Goal: Browse casually: Explore the website without a specific task or goal

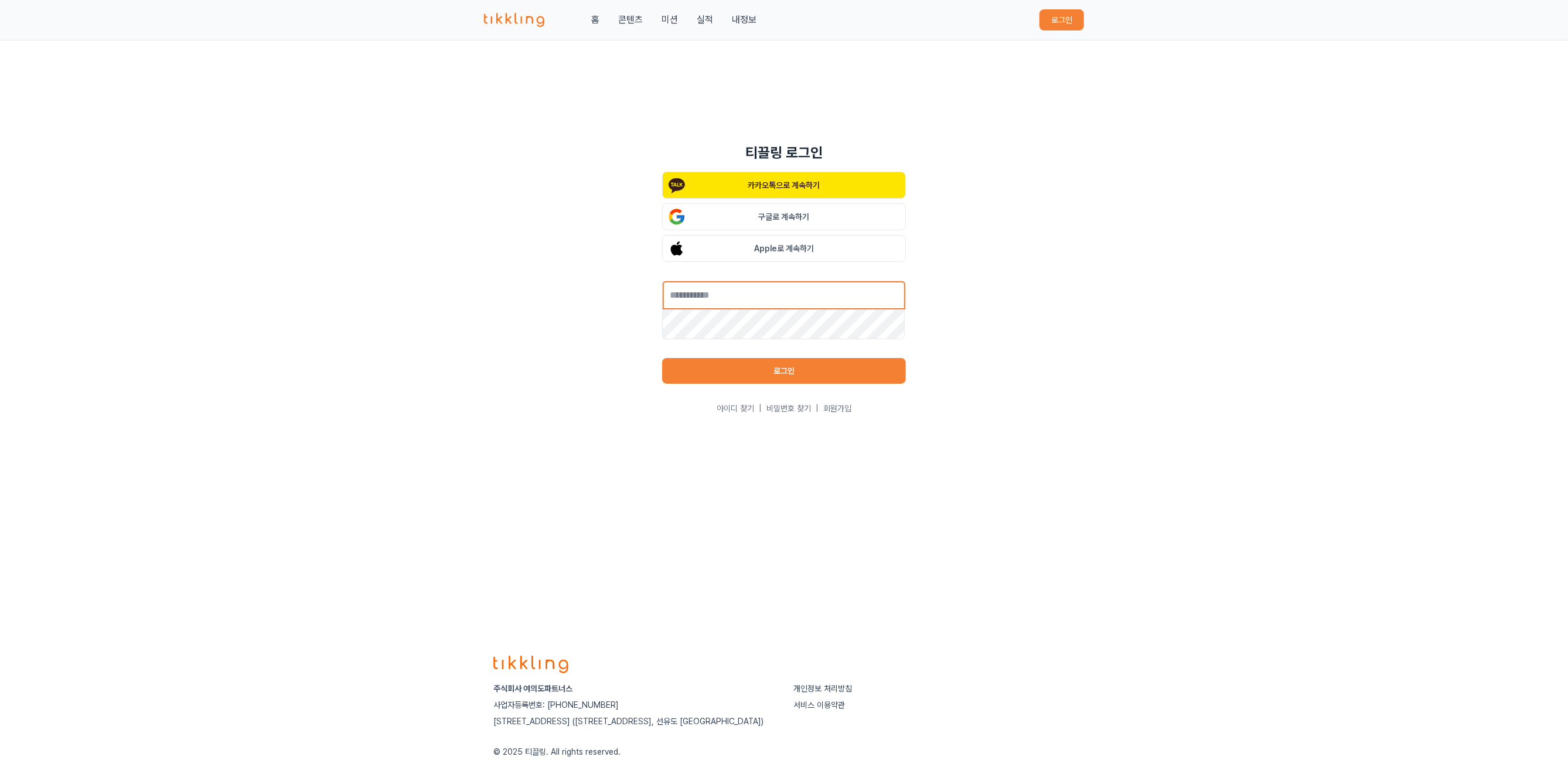
click at [767, 301] on input "text" at bounding box center [784, 295] width 244 height 30
type input "**********"
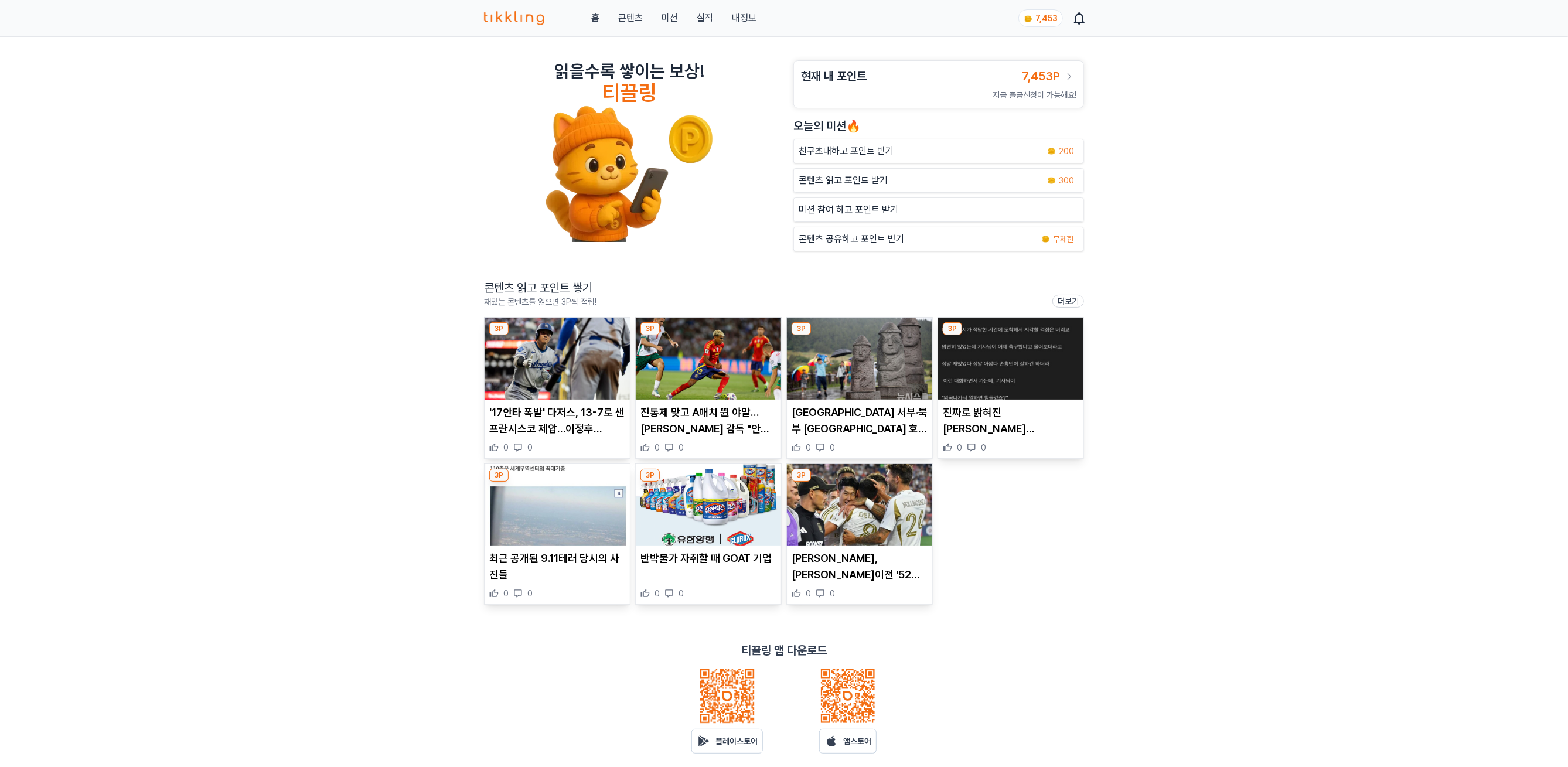
click at [554, 400] on img at bounding box center [557, 359] width 145 height 82
click at [681, 354] on img at bounding box center [708, 359] width 145 height 82
click at [863, 391] on img at bounding box center [859, 359] width 145 height 82
click at [1006, 374] on img at bounding box center [1010, 359] width 145 height 82
click at [548, 504] on img at bounding box center [557, 505] width 145 height 82
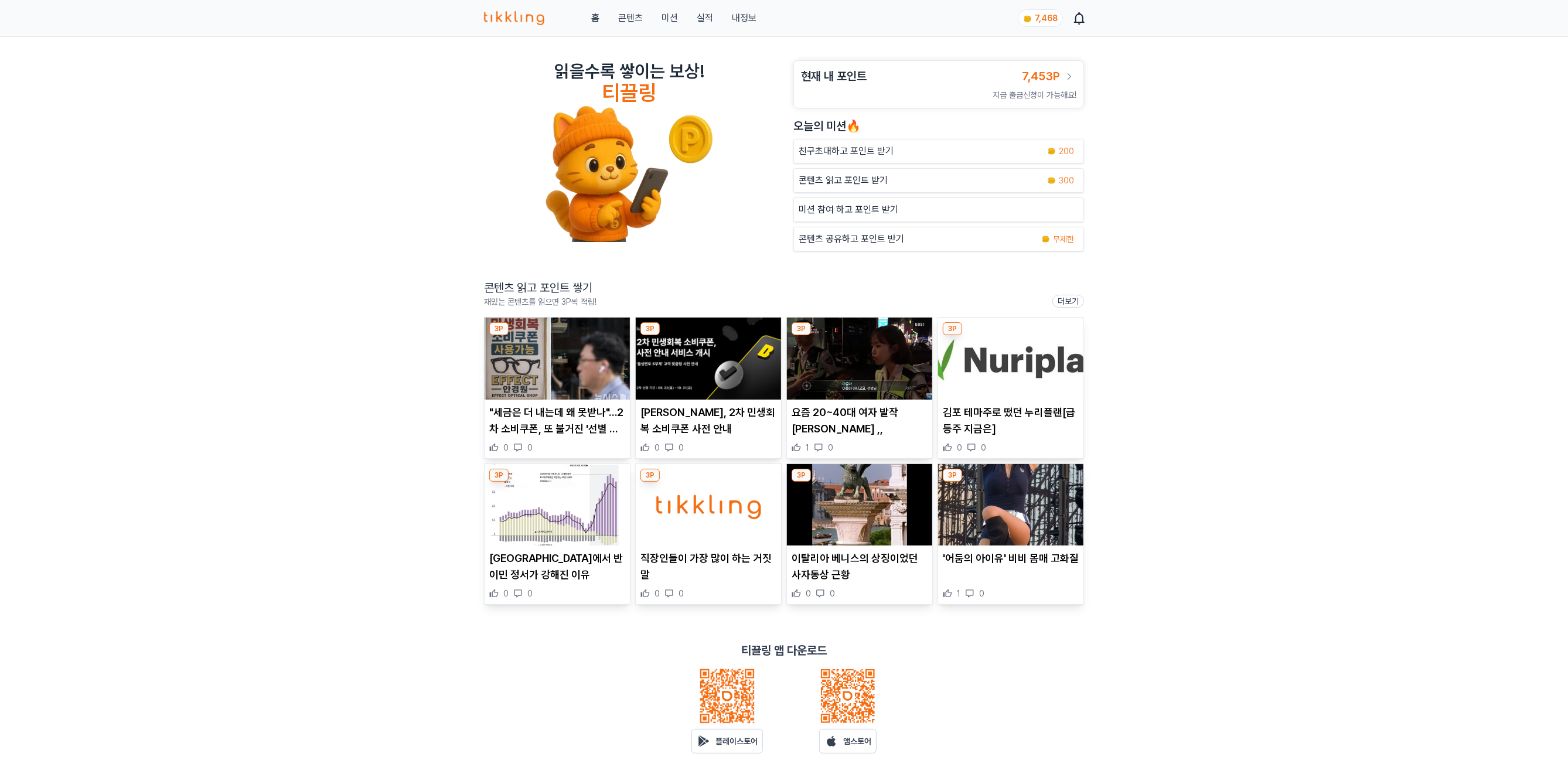
click at [715, 493] on img at bounding box center [708, 505] width 145 height 82
click at [537, 380] on img at bounding box center [557, 359] width 145 height 82
click at [700, 11] on link "실적" at bounding box center [705, 18] width 17 height 14
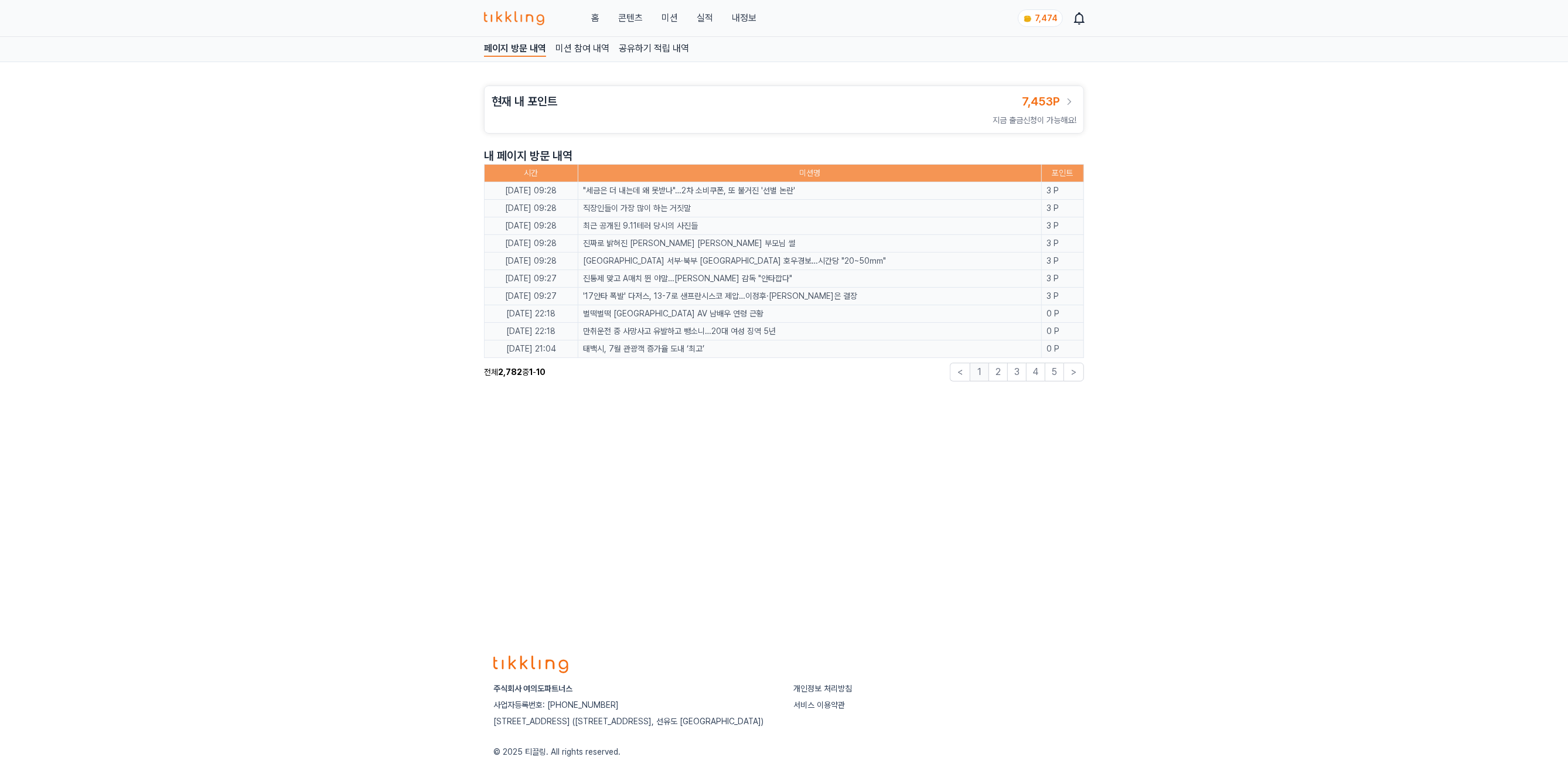
click at [626, 20] on link "콘텐츠" at bounding box center [630, 18] width 24 height 14
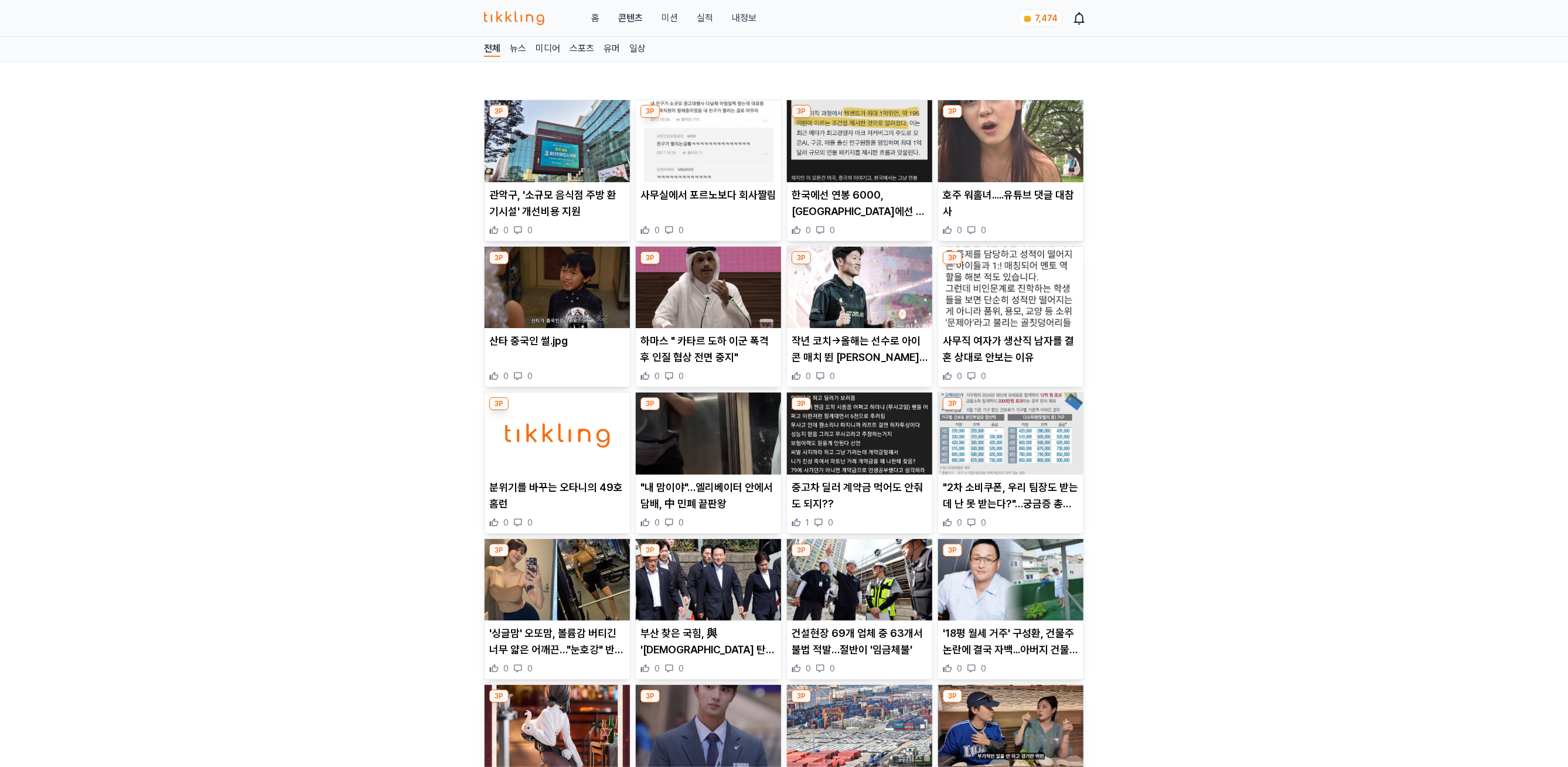
click at [572, 157] on img at bounding box center [557, 141] width 145 height 82
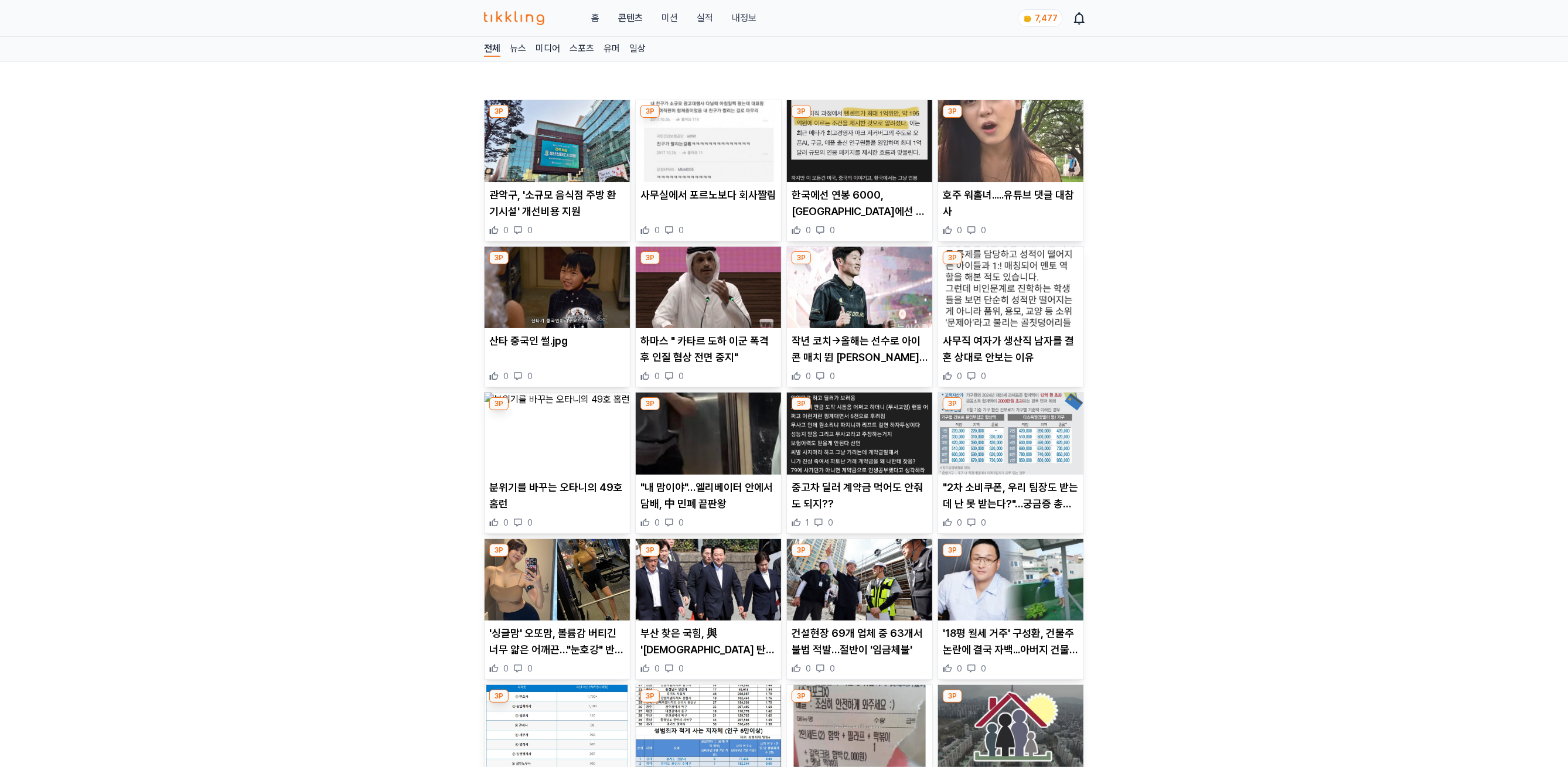
click at [710, 158] on img at bounding box center [708, 141] width 145 height 82
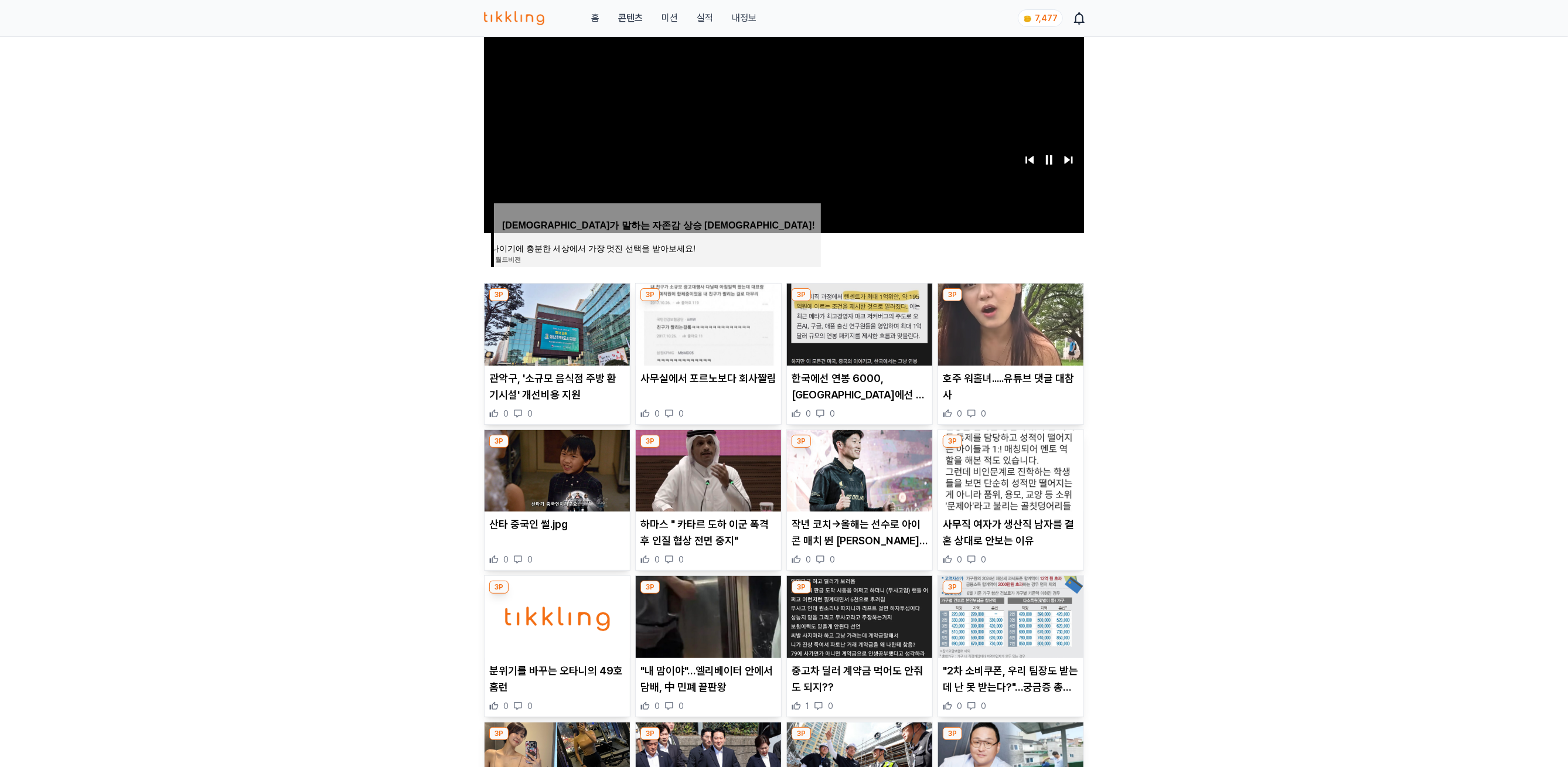
scroll to position [213, 0]
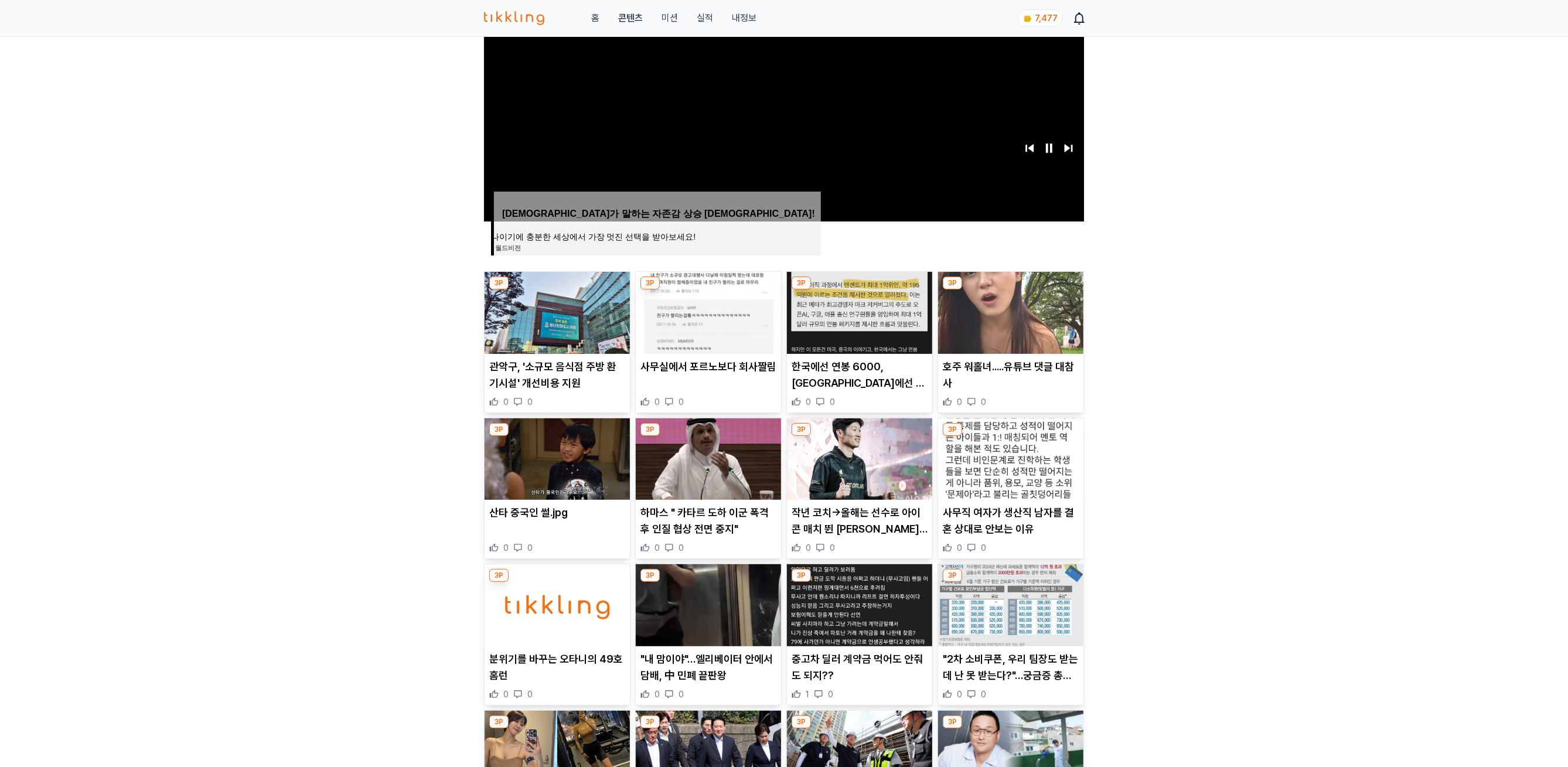
click at [848, 303] on img at bounding box center [859, 313] width 145 height 82
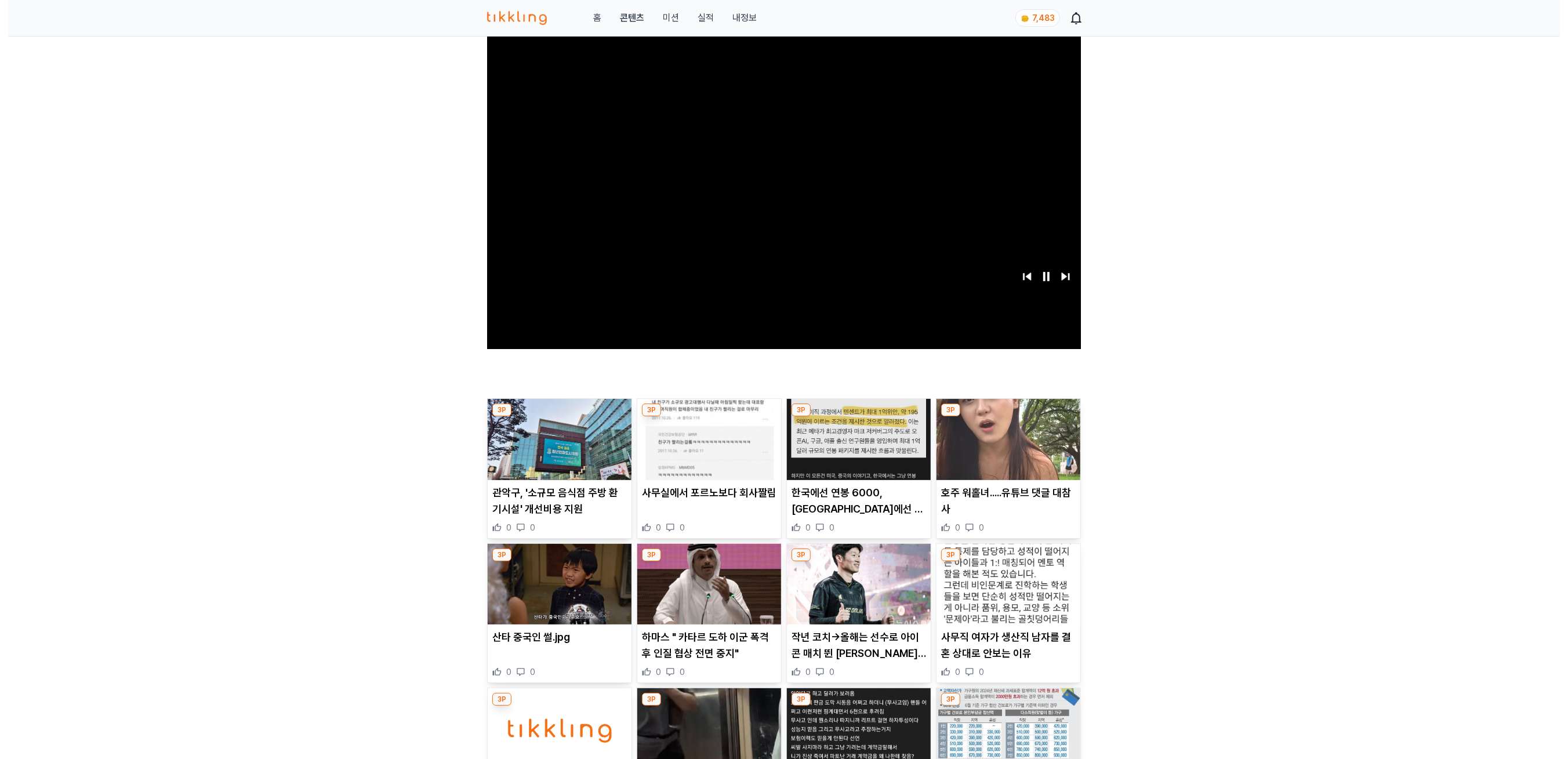
scroll to position [0, 0]
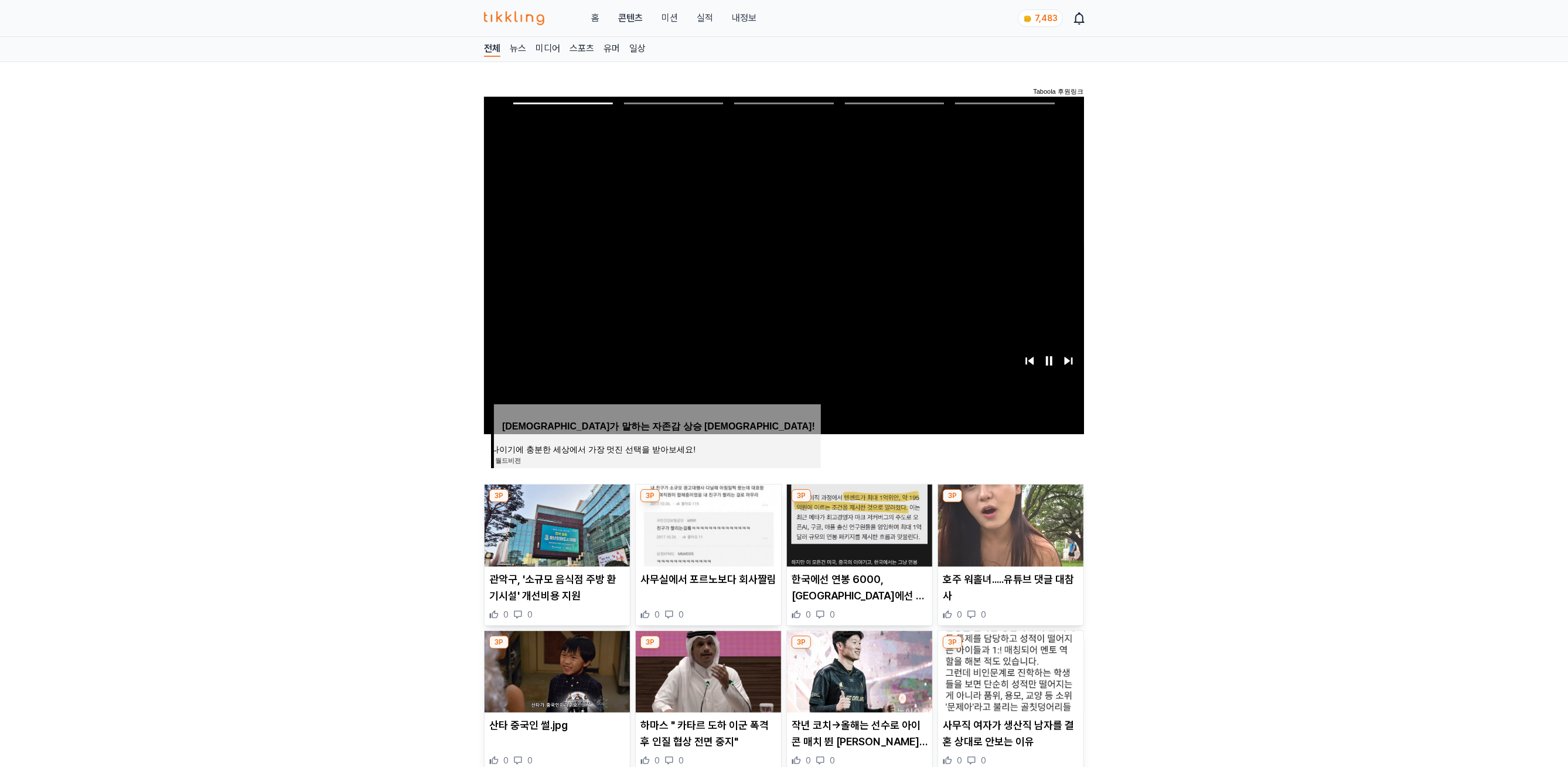
click at [753, 23] on link "내정보" at bounding box center [744, 18] width 24 height 14
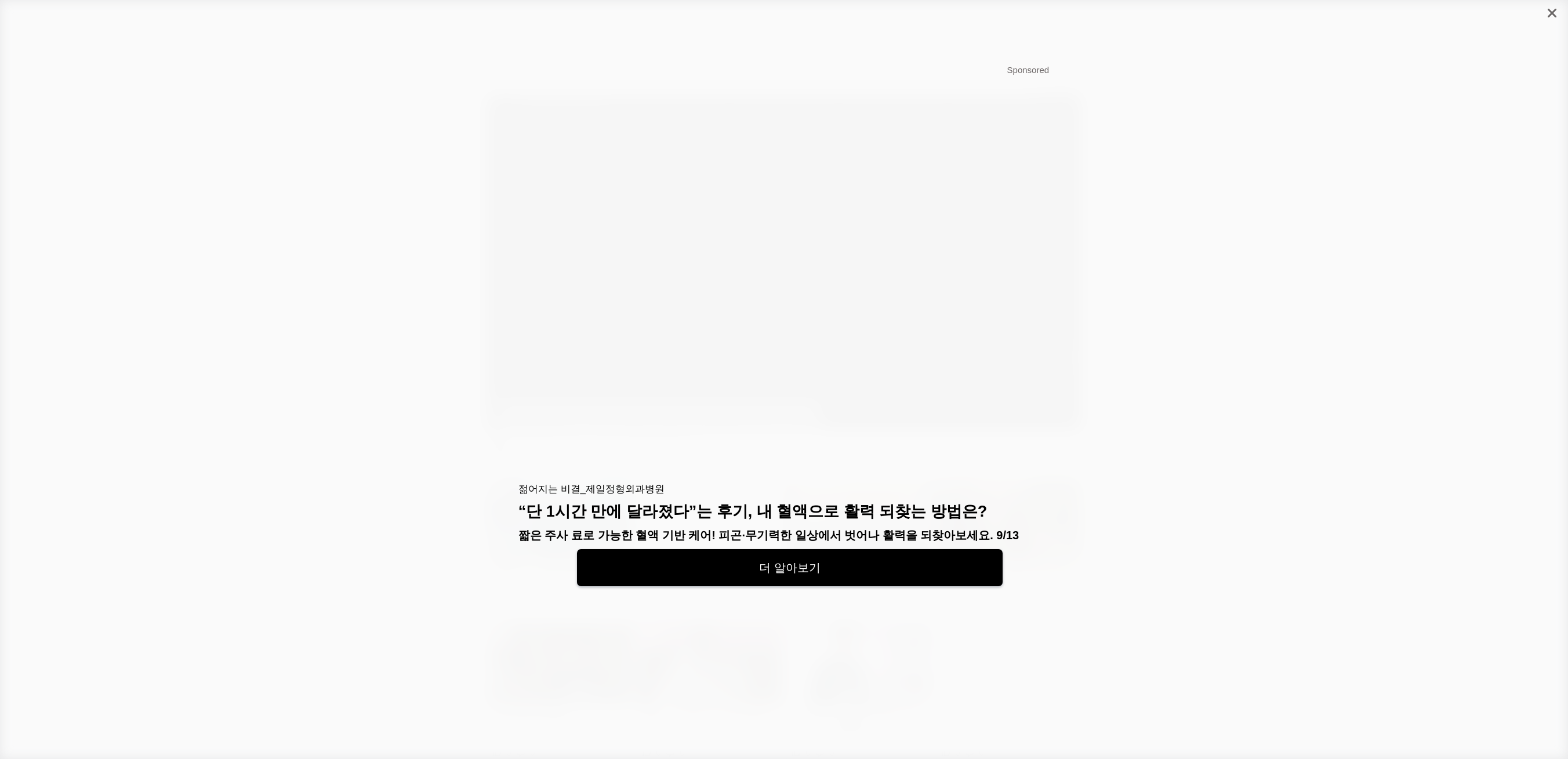
click at [1552, 15] on icon "close" at bounding box center [1553, 13] width 9 height 9
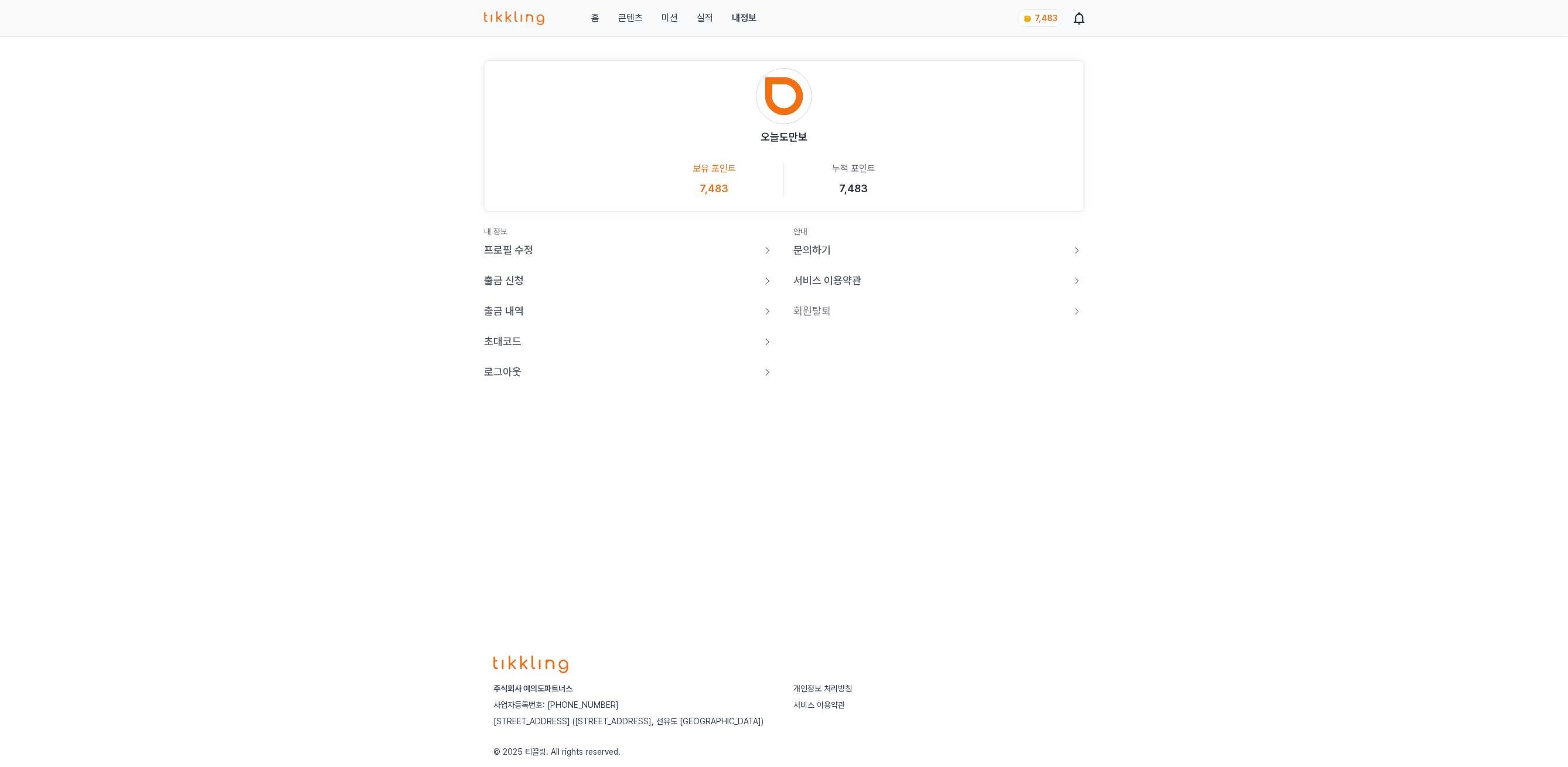
click at [497, 369] on p "로그아웃" at bounding box center [502, 372] width 37 height 17
